Goal: Obtain resource: Download file/media

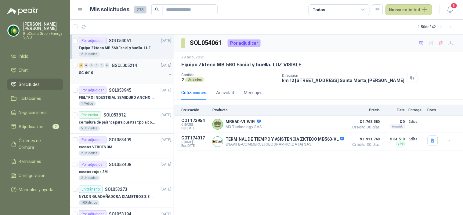
click at [97, 63] on div "0" at bounding box center [96, 65] width 5 height 4
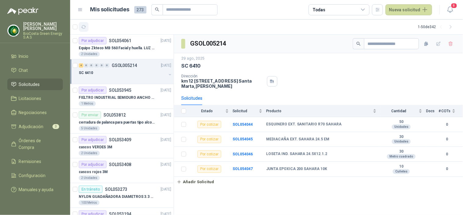
click at [83, 26] on icon "button" at bounding box center [83, 26] width 5 height 5
click at [117, 44] on div "Equipo Zkteco MB 560 Facial y huella. LUZ VISIBLE" at bounding box center [125, 47] width 92 height 7
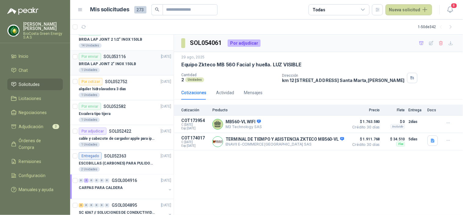
scroll to position [339, 0]
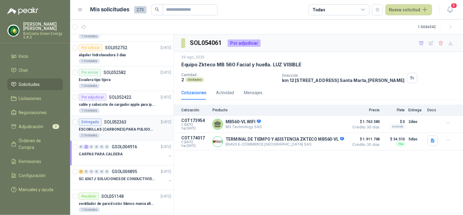
click at [136, 126] on div "ESCOBILLAS (CARBONES) PARA PULIDORA DEWALT" at bounding box center [125, 128] width 92 height 7
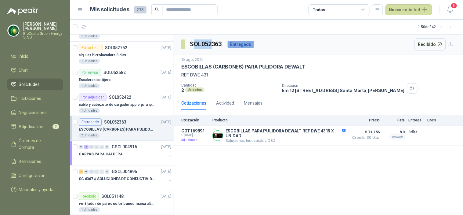
drag, startPoint x: 192, startPoint y: 41, endPoint x: 211, endPoint y: 40, distance: 19.9
click at [211, 40] on h3 "SOL052363" at bounding box center [206, 43] width 33 height 9
click at [199, 47] on button at bounding box center [196, 49] width 8 height 8
click at [191, 42] on h3 "SOL052363" at bounding box center [206, 43] width 33 height 9
drag, startPoint x: 191, startPoint y: 42, endPoint x: 222, endPoint y: 41, distance: 30.8
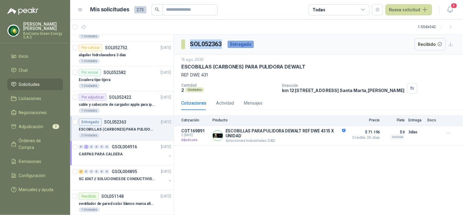
click at [222, 41] on h3 "SOL052363" at bounding box center [206, 43] width 33 height 9
copy h3 "SOL052363"
click at [279, 201] on div "SOL052363 Entregado Recibido [DATE] ESCOBILLAS (CARBONES) PARA PULIDORA DEWALT …" at bounding box center [318, 124] width 289 height 180
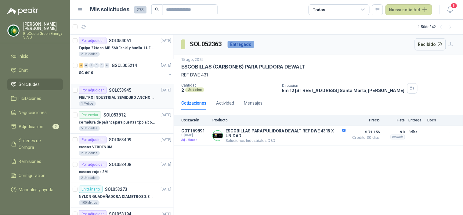
click at [145, 99] on p "FIELTRO INDUSTRIAL SEMIDURO ANCHO 25 MM" at bounding box center [117, 98] width 76 height 6
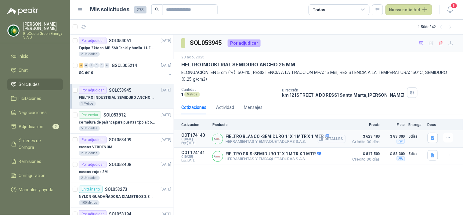
click at [336, 140] on button "Detalles" at bounding box center [331, 139] width 29 height 8
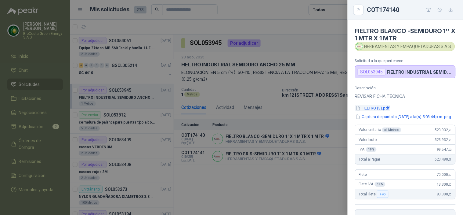
click at [378, 107] on button "FIELTRO (3).pdf" at bounding box center [372, 108] width 35 height 6
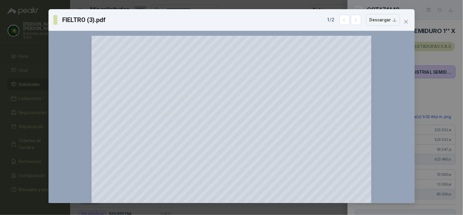
scroll to position [200, 0]
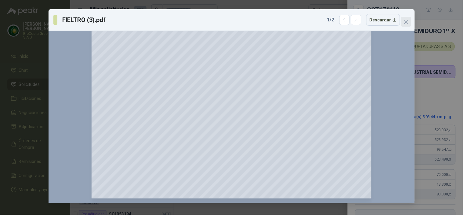
click at [405, 26] on button "Close" at bounding box center [406, 22] width 10 height 10
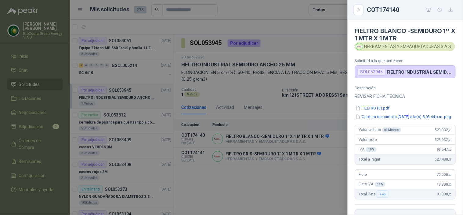
click at [306, 121] on div at bounding box center [231, 107] width 463 height 215
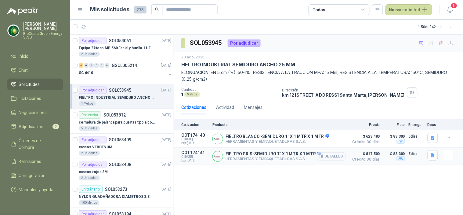
click at [325, 157] on button "Detalles" at bounding box center [331, 156] width 29 height 8
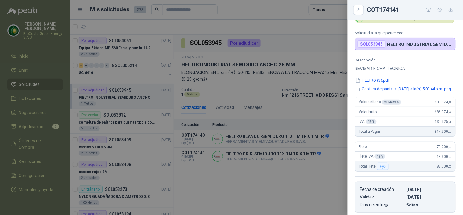
scroll to position [0, 0]
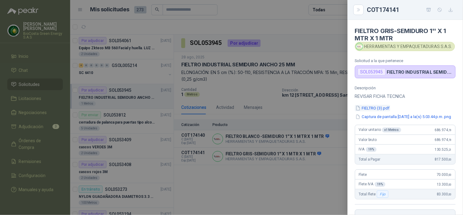
click at [377, 109] on button "FIELTRO (3).pdf" at bounding box center [372, 108] width 35 height 6
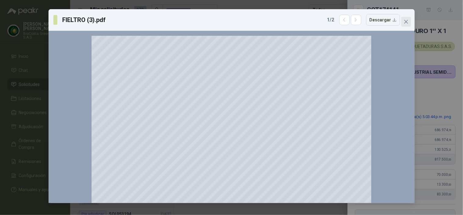
click at [404, 18] on button "Close" at bounding box center [406, 22] width 10 height 10
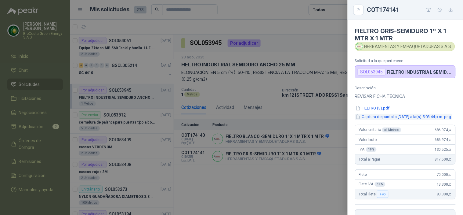
click at [388, 114] on button "Captura de pantalla [DATE] a la(s) 5.03.44 p.m..png" at bounding box center [403, 117] width 97 height 6
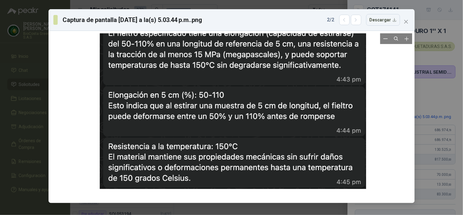
drag, startPoint x: 334, startPoint y: 141, endPoint x: 336, endPoint y: 129, distance: 11.7
click at [336, 129] on div at bounding box center [233, 105] width 267 height 167
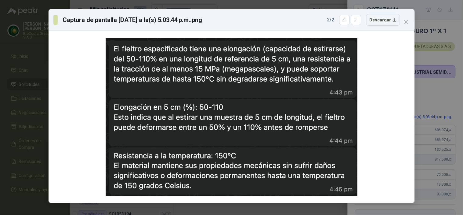
click at [412, 24] on div "Captura de pantalla [DATE] a la(s) 5.03.44 p.m..png 2 / 2 Descargar" at bounding box center [232, 20] width 366 height 22
click at [408, 22] on icon "close" at bounding box center [406, 21] width 5 height 5
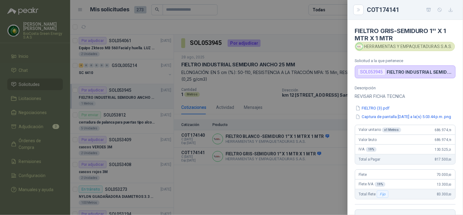
click at [247, 191] on div at bounding box center [231, 107] width 463 height 215
